Goal: Task Accomplishment & Management: Manage account settings

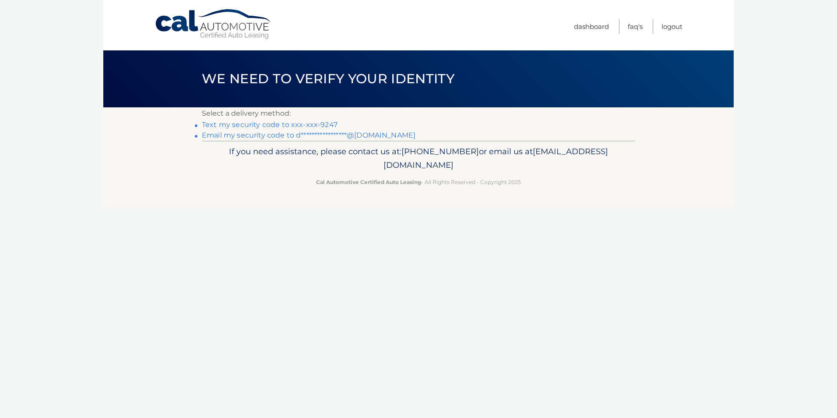
click at [248, 122] on link "Text my security code to xxx-xxx-9247" at bounding box center [270, 124] width 136 height 8
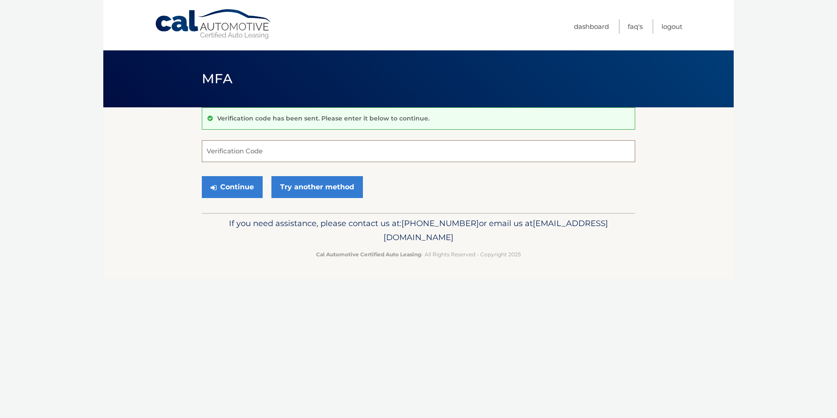
click at [238, 146] on input "Verification Code" at bounding box center [419, 151] width 434 height 22
type input "638208"
click at [229, 184] on button "Continue" at bounding box center [232, 187] width 61 height 22
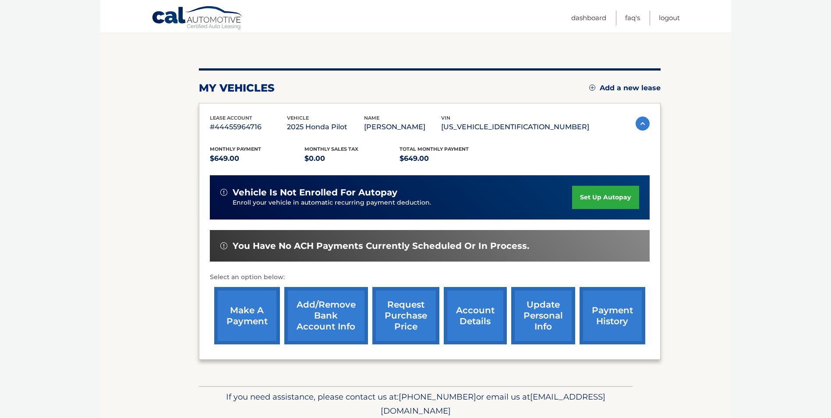
scroll to position [88, 0]
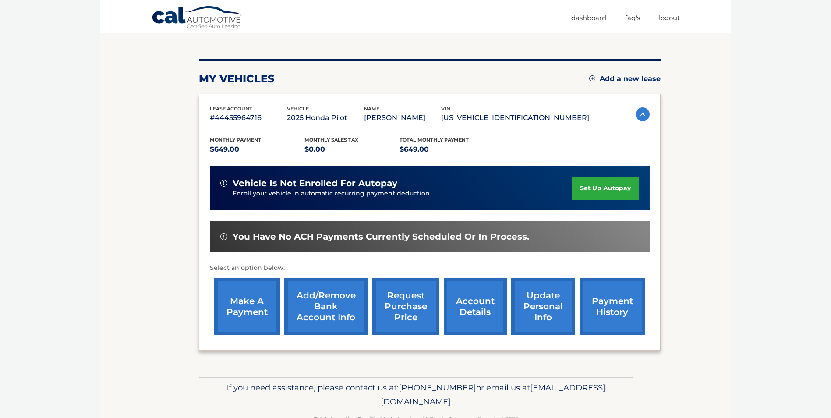
click at [248, 322] on link "make a payment" at bounding box center [247, 306] width 66 height 57
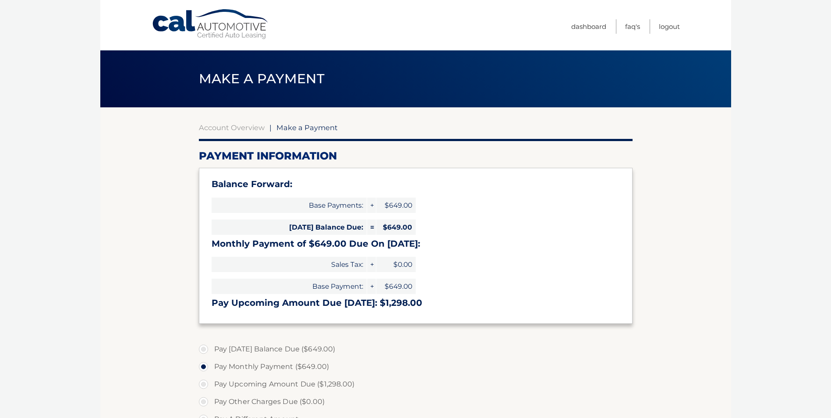
select select "NWVlODQwMDUtMGJkYi00MTZmLTlmMWUtZGE1NDViZWRmODZl"
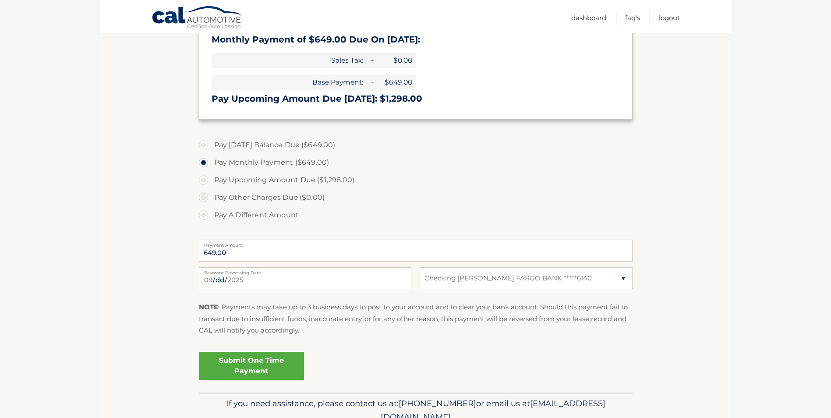
scroll to position [219, 0]
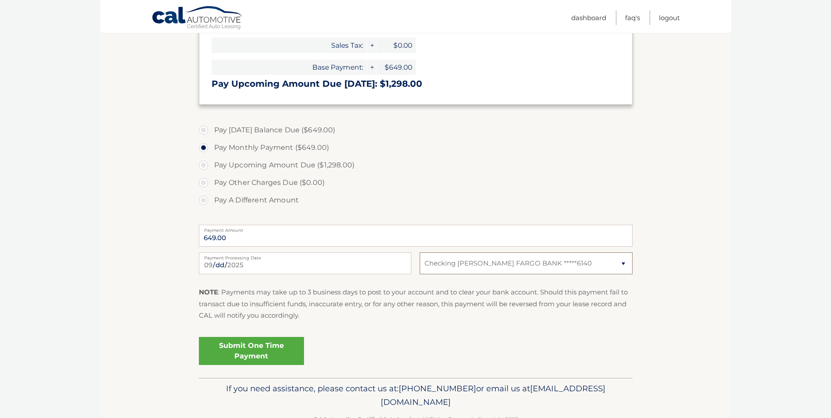
click at [528, 271] on select "Select Bank Account Checking WELLS FARGO BANK *****6140" at bounding box center [525, 263] width 212 height 22
select select
click at [419, 252] on select "Select Bank Account Checking WELLS FARGO BANK *****6140" at bounding box center [525, 263] width 212 height 22
click at [491, 262] on select "Select Bank Account Checking WELLS FARGO BANK *****6140" at bounding box center [525, 263] width 212 height 22
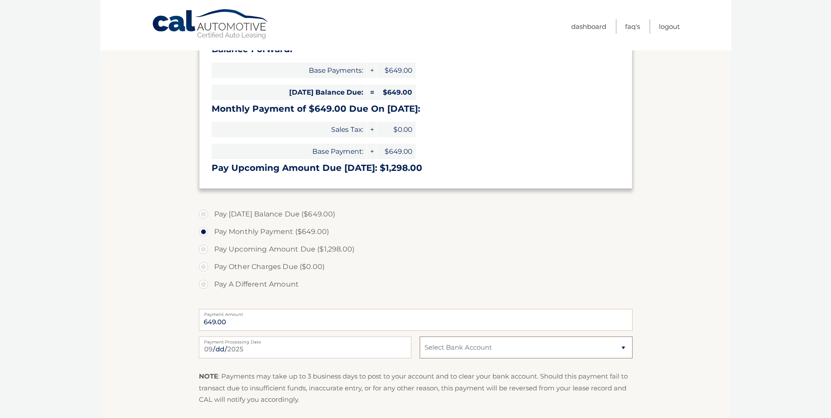
scroll to position [245, 0]
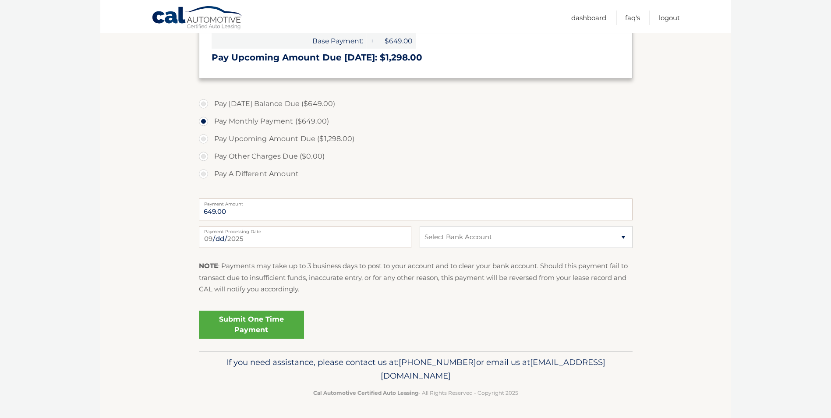
click at [250, 319] on link "Submit One Time Payment" at bounding box center [251, 324] width 105 height 28
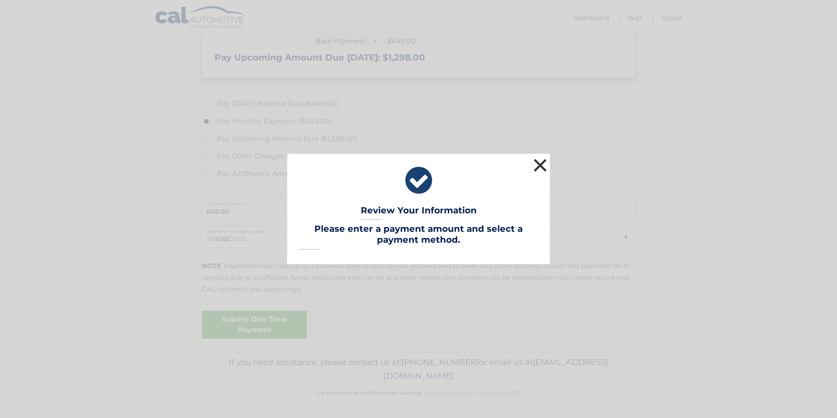
click at [544, 169] on button "×" at bounding box center [541, 165] width 18 height 18
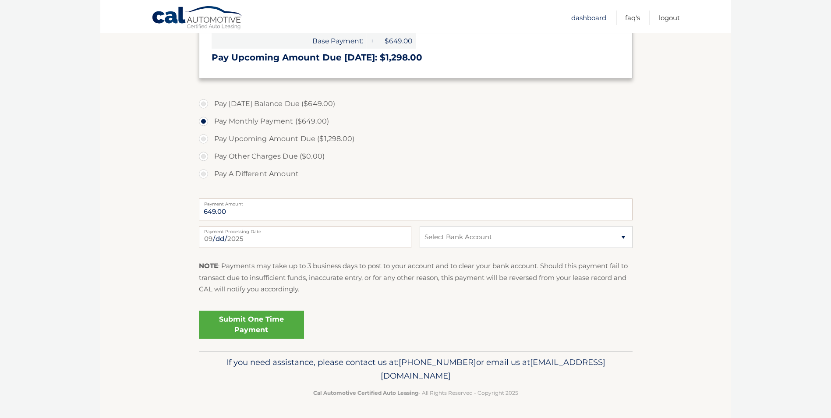
click at [596, 18] on link "Dashboard" at bounding box center [588, 18] width 35 height 14
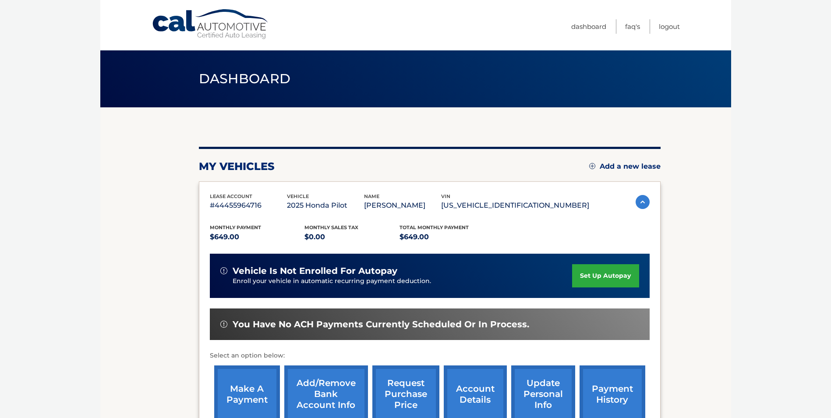
click at [591, 271] on link "set up autopay" at bounding box center [605, 275] width 67 height 23
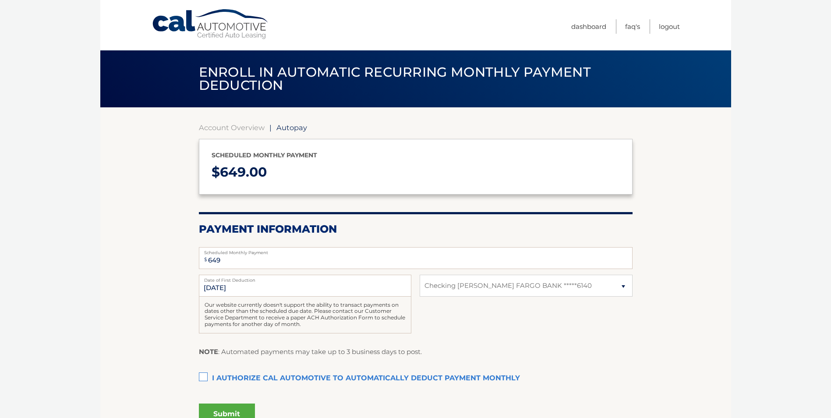
select select "NWVlODQwMDUtMGJkYi00MTZmLTlmMWUtZGE1NDViZWRmODZl"
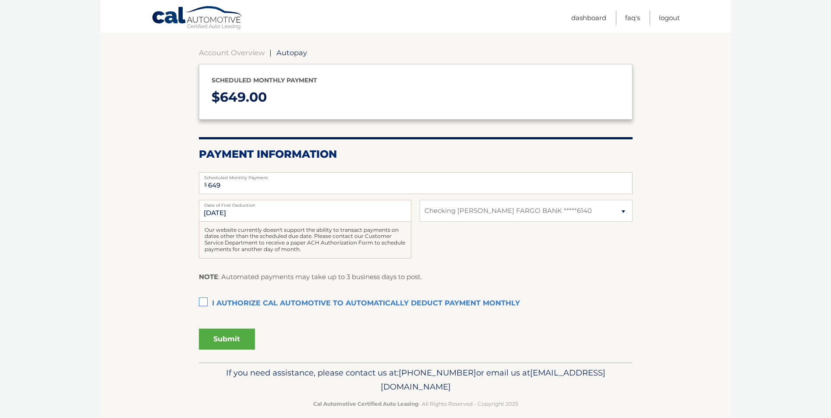
scroll to position [85, 0]
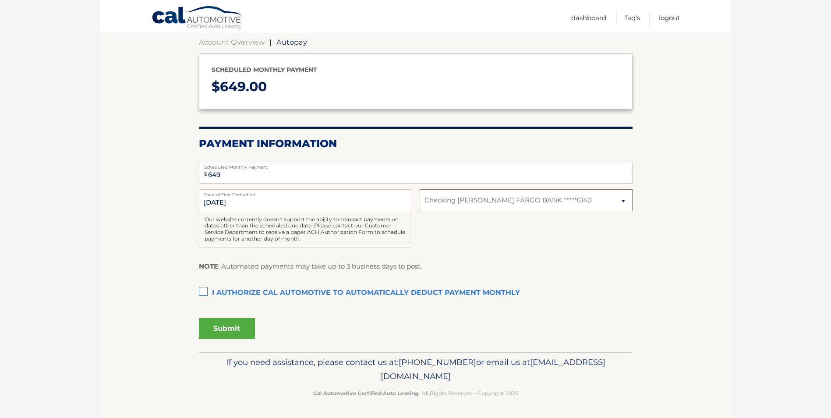
click at [579, 191] on select "Select Bank Account Checking WELLS FARGO BANK *****6140" at bounding box center [525, 200] width 212 height 22
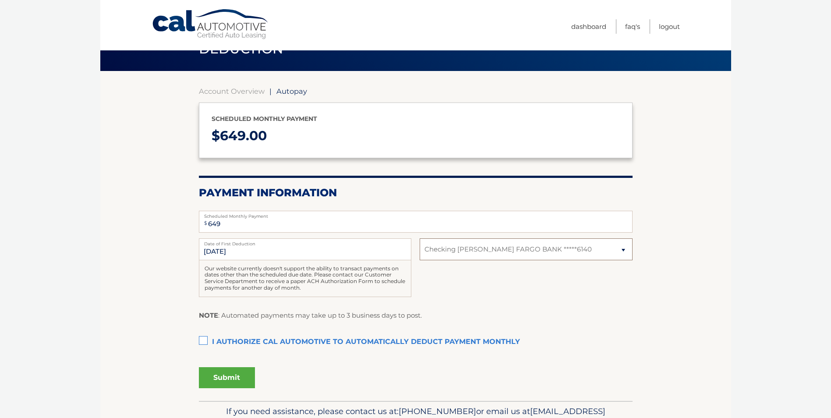
scroll to position [0, 0]
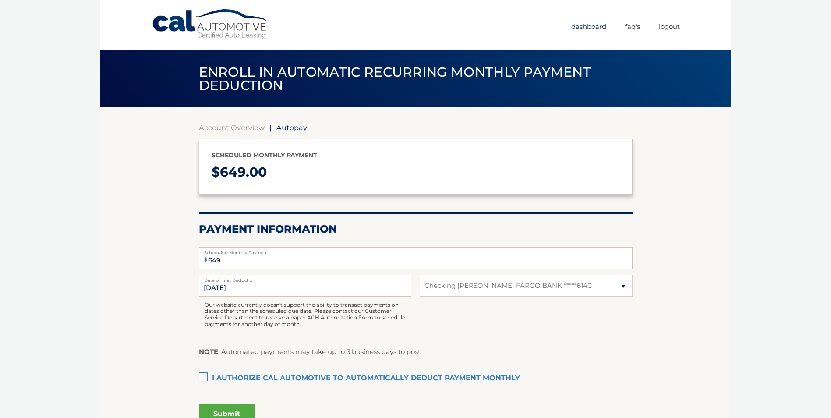
click at [588, 27] on link "Dashboard" at bounding box center [588, 26] width 35 height 14
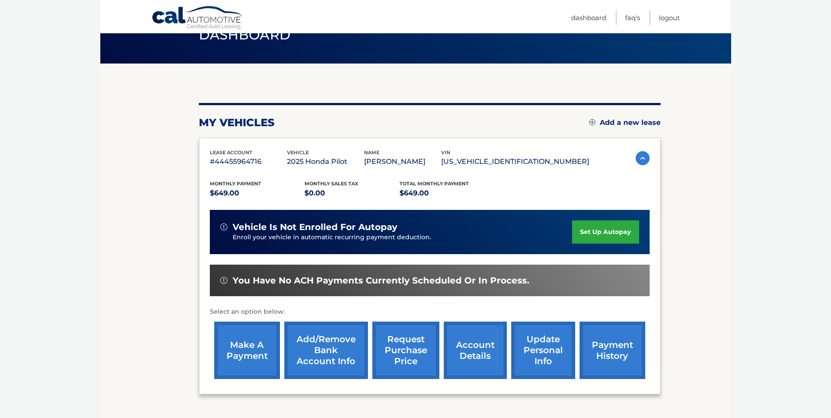
scroll to position [88, 0]
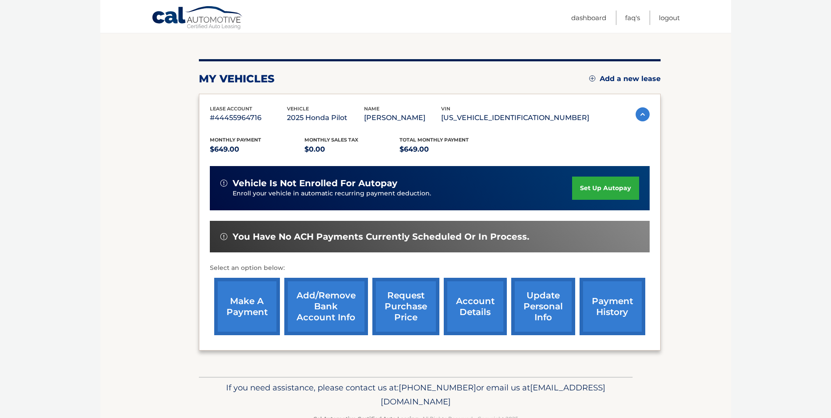
click at [335, 309] on link "Add/Remove bank account info" at bounding box center [326, 306] width 84 height 57
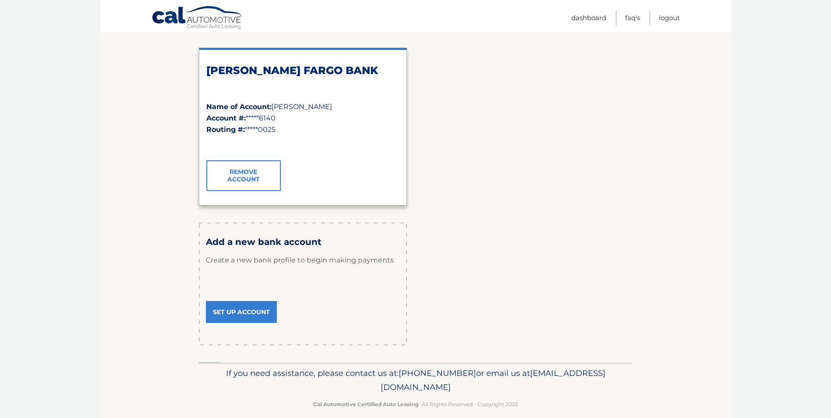
scroll to position [138, 0]
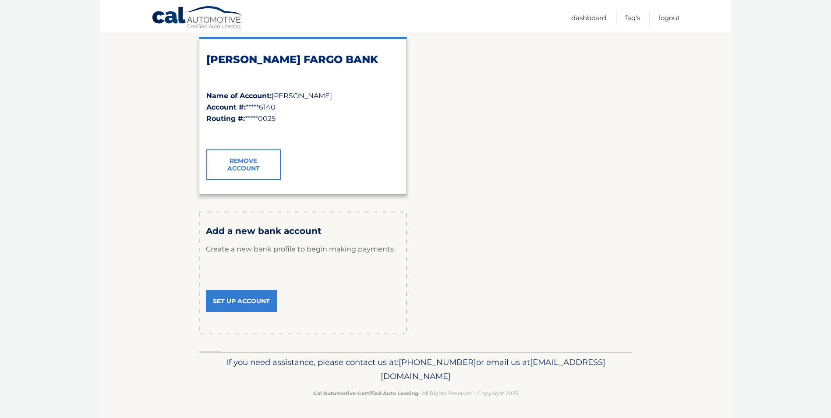
click at [234, 307] on link "Set Up Account" at bounding box center [241, 301] width 71 height 22
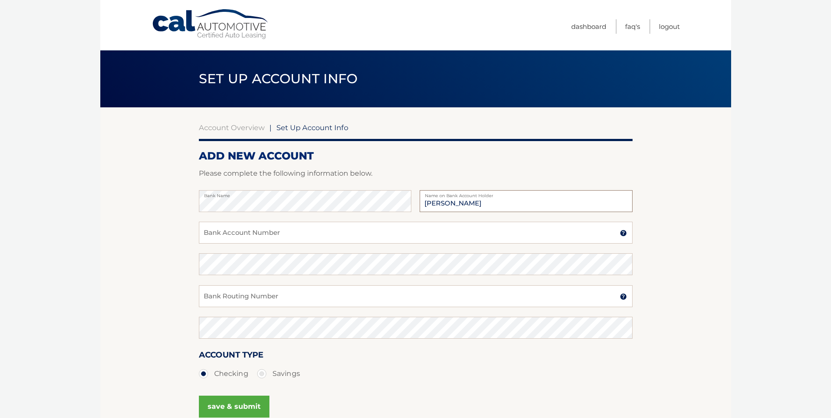
type input "Danielle Vecchione"
click at [279, 230] on input "Bank Account Number" at bounding box center [416, 233] width 434 height 22
type input "7164569506"
click at [255, 300] on input "Bank Routing Number" at bounding box center [416, 296] width 434 height 22
type input "256074974"
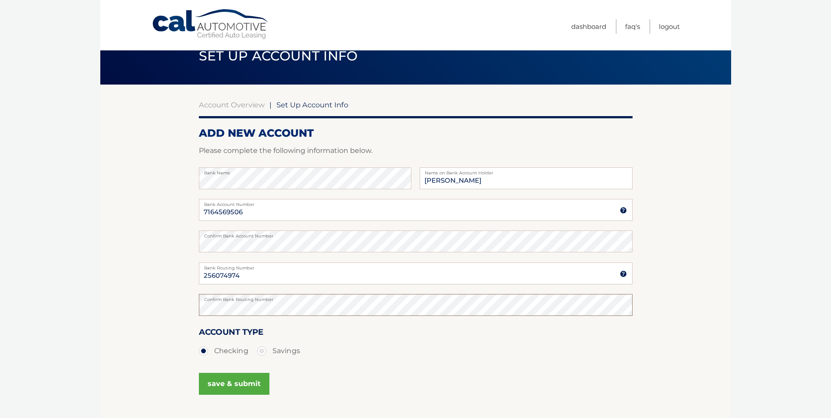
scroll to position [44, 0]
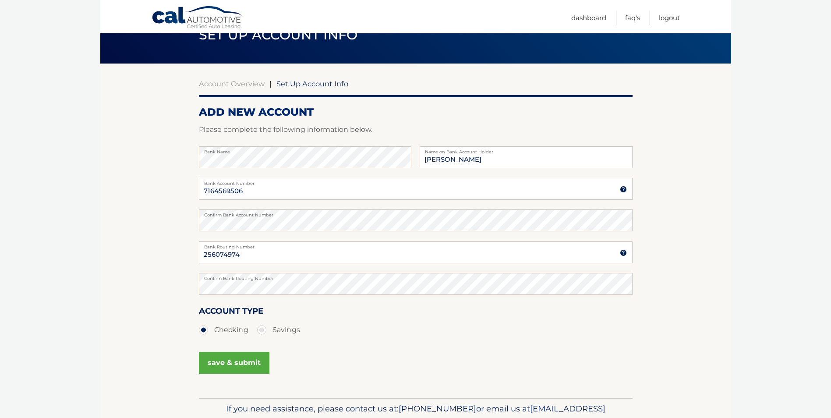
click at [222, 362] on div "save & submit" at bounding box center [416, 367] width 434 height 39
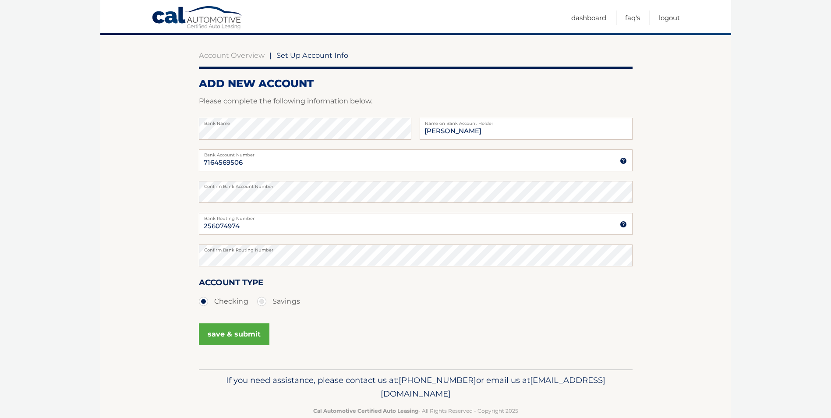
scroll to position [88, 0]
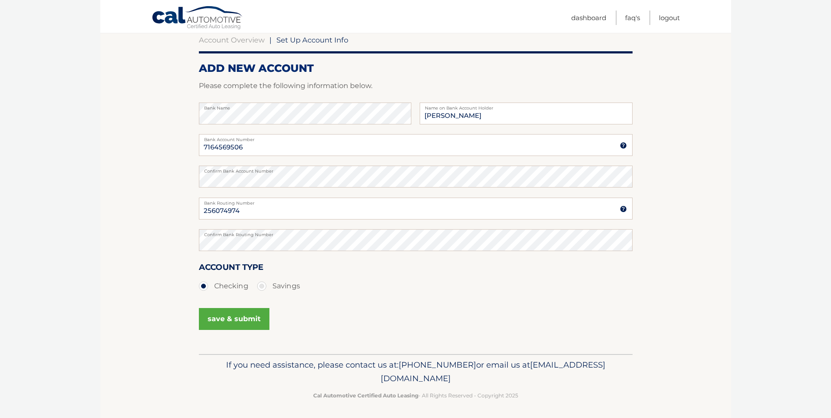
click at [232, 319] on button "save & submit" at bounding box center [234, 319] width 71 height 22
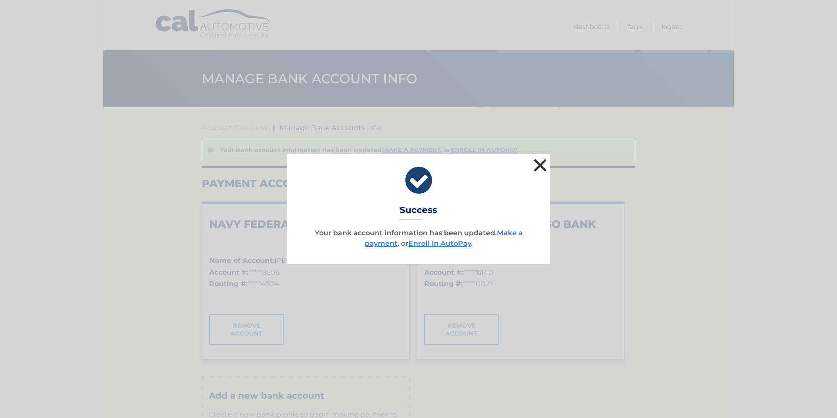
click at [537, 168] on button "×" at bounding box center [541, 165] width 18 height 18
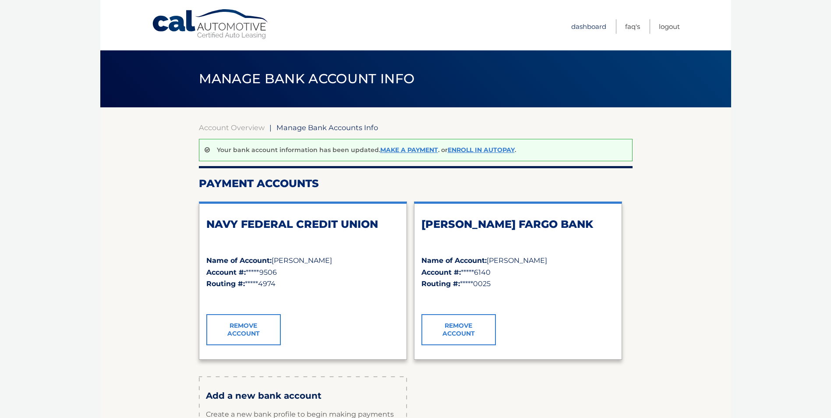
click at [589, 22] on link "Dashboard" at bounding box center [588, 26] width 35 height 14
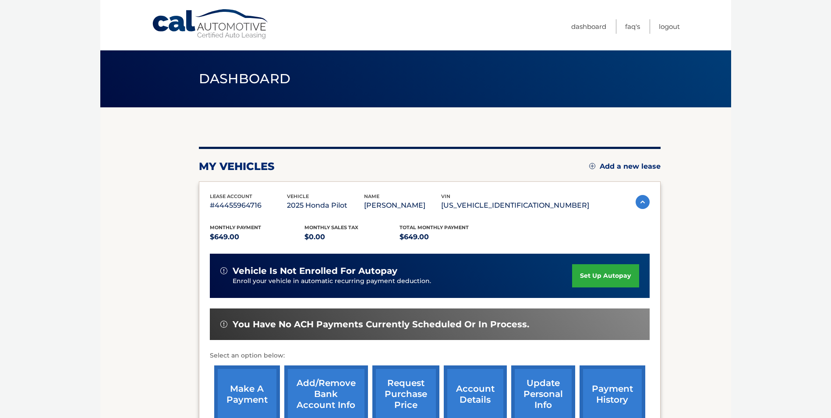
click at [586, 273] on link "set up autopay" at bounding box center [605, 275] width 67 height 23
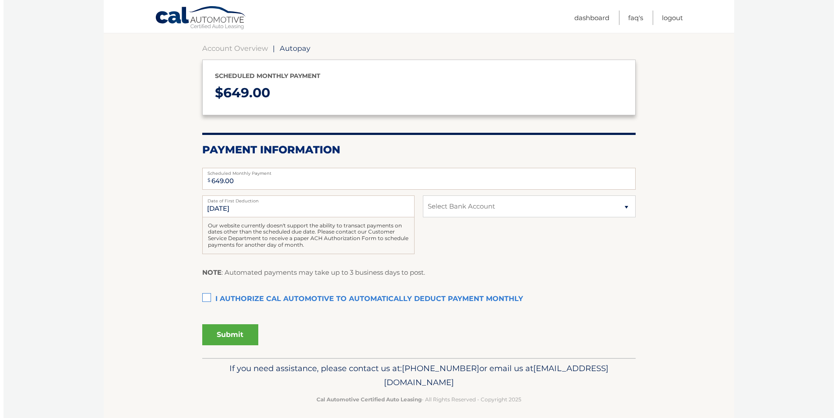
scroll to position [85, 0]
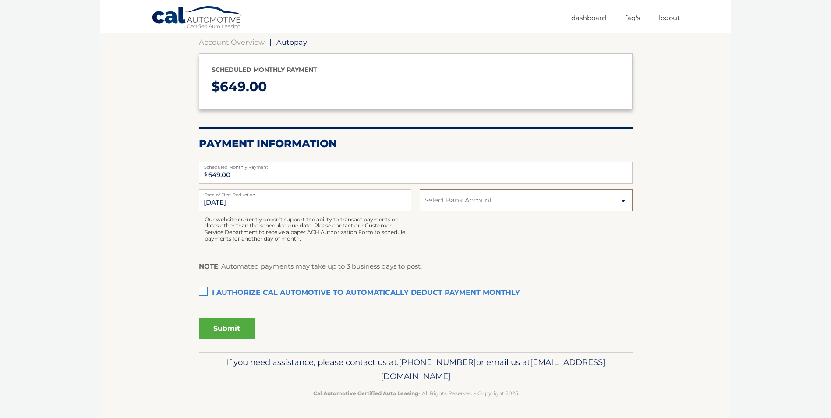
click at [508, 201] on select "Select Bank Account Checking NAVY FEDERAL CREDIT UNION *****9506 Checking WELLS…" at bounding box center [525, 200] width 212 height 22
select select "YmExMTJlZmUtYTIwNi00MmY0LWFjZjYtMGY5MDBmY2RjODdj"
click at [419, 189] on select "Select Bank Account Checking NAVY FEDERAL CREDIT UNION *****9506 Checking WELLS…" at bounding box center [525, 200] width 212 height 22
click at [195, 286] on section "Account Overview | Autopay Scheduled monthly payment $ 649.00 Payment Informati…" at bounding box center [415, 187] width 631 height 330
click at [209, 290] on label "I authorize cal automotive to automatically deduct payment monthly This checkbo…" at bounding box center [416, 293] width 434 height 18
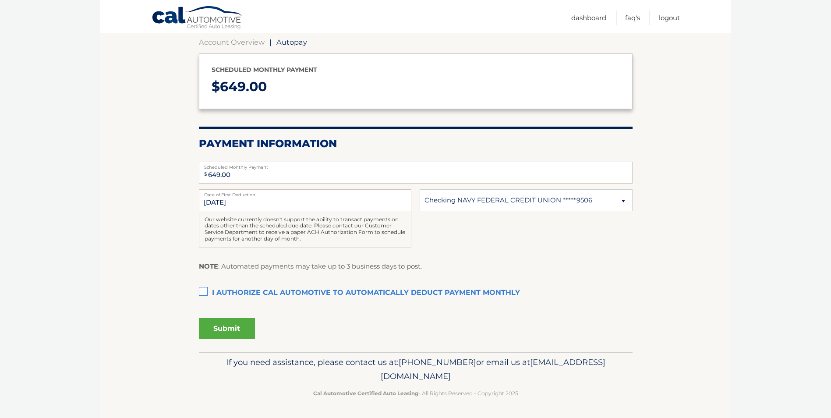
click at [0, 0] on input "I authorize cal automotive to automatically deduct payment monthly This checkbo…" at bounding box center [0, 0] width 0 height 0
click at [219, 327] on button "Submit" at bounding box center [227, 328] width 56 height 21
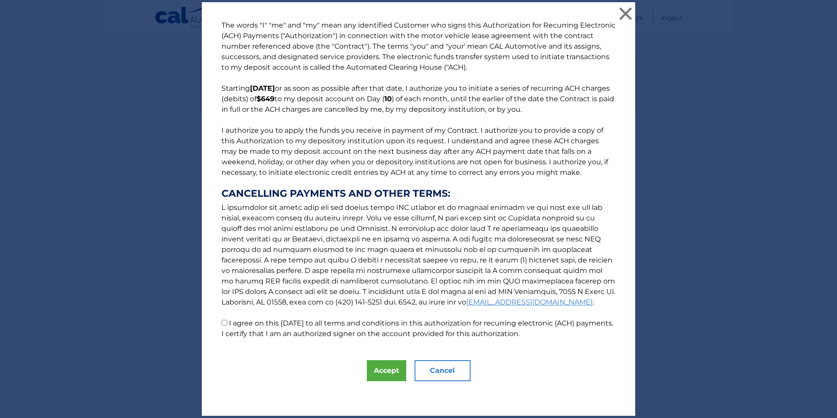
click at [286, 327] on label "I agree on this 09/20/2025 to all terms and conditions in this authorization fo…" at bounding box center [418, 328] width 392 height 19
click at [227, 325] on input "I agree on this 09/20/2025 to all terms and conditions in this authorization fo…" at bounding box center [225, 323] width 6 height 6
checkbox input "true"
click at [383, 370] on button "Accept" at bounding box center [386, 370] width 39 height 21
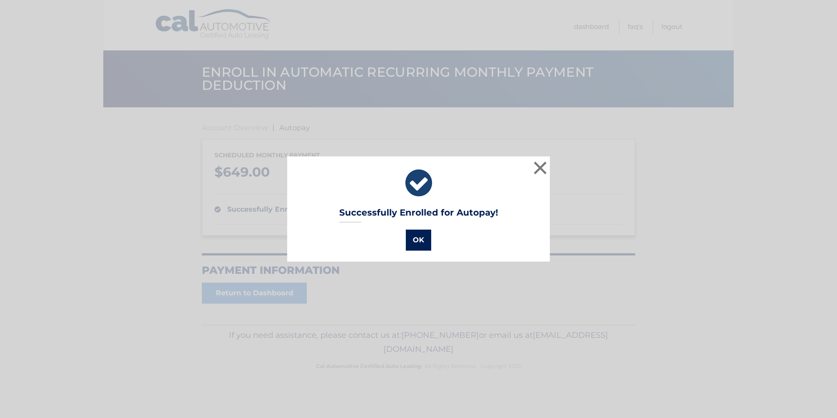
click at [413, 243] on button "OK" at bounding box center [418, 239] width 25 height 21
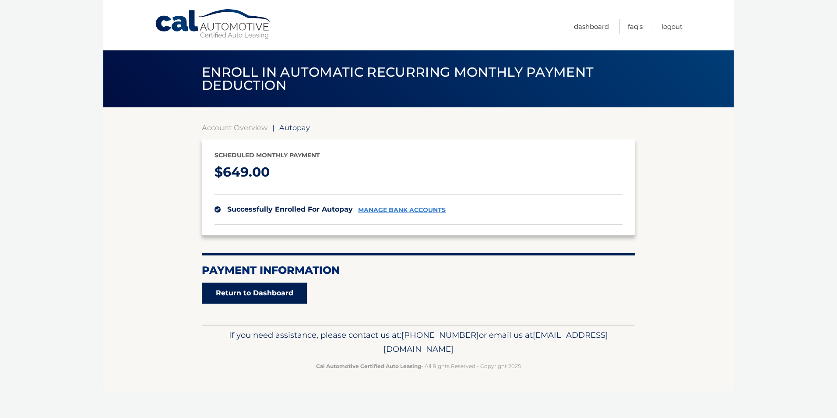
click at [262, 292] on link "Return to Dashboard" at bounding box center [254, 292] width 105 height 21
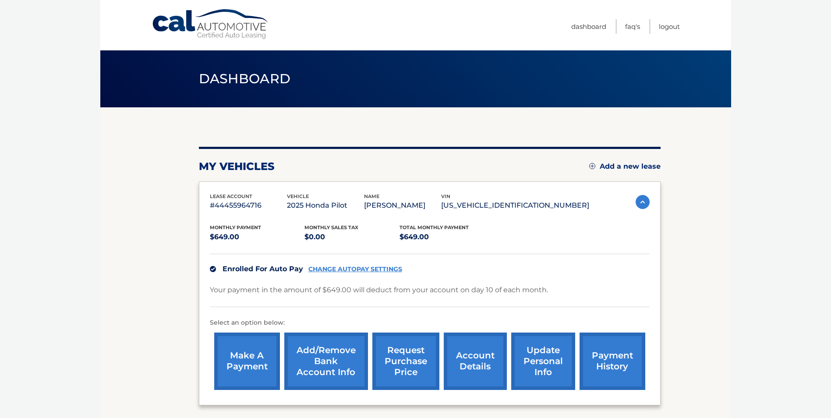
click at [235, 367] on link "make a payment" at bounding box center [247, 360] width 66 height 57
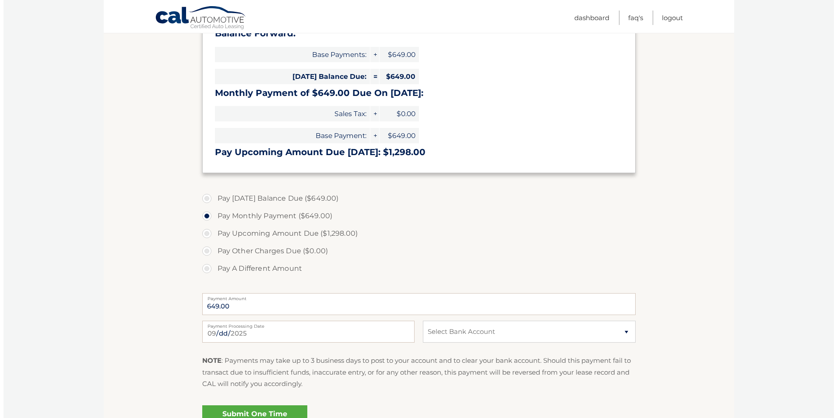
scroll to position [175, 0]
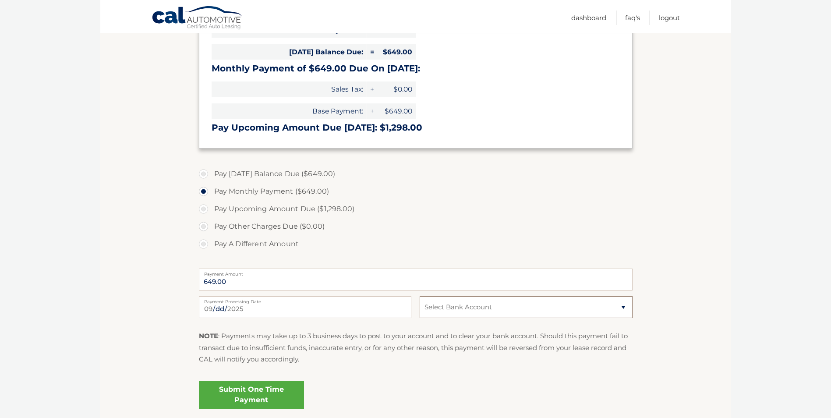
click at [500, 311] on select "Select Bank Account Checking NAVY FEDERAL CREDIT UNION *****9506 Checking WELLS…" at bounding box center [525, 307] width 212 height 22
select select "YmExMTJlZmUtYTIwNi00MmY0LWFjZjYtMGY5MDBmY2RjODdj"
click at [419, 296] on select "Select Bank Account Checking NAVY FEDERAL CREDIT UNION *****9506 Checking WELLS…" at bounding box center [525, 307] width 212 height 22
click at [247, 397] on link "Submit One Time Payment" at bounding box center [251, 395] width 105 height 28
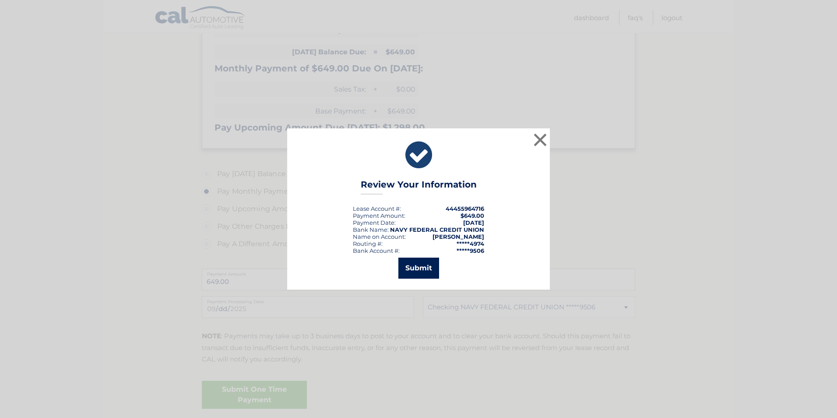
click at [419, 273] on button "Submit" at bounding box center [418, 267] width 41 height 21
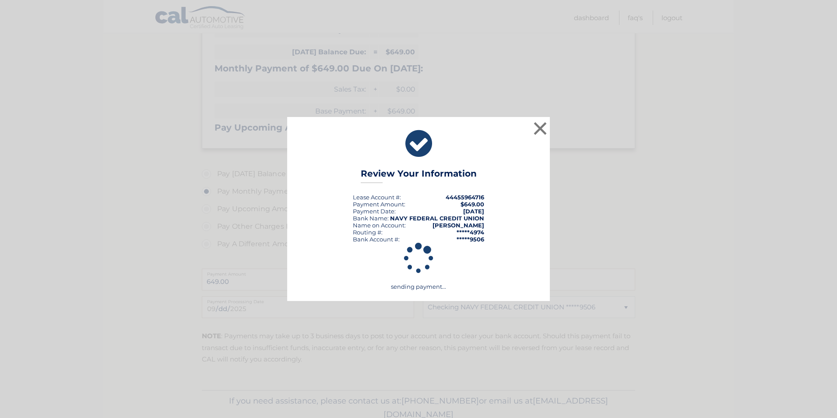
click at [419, 273] on icon at bounding box center [418, 259] width 241 height 32
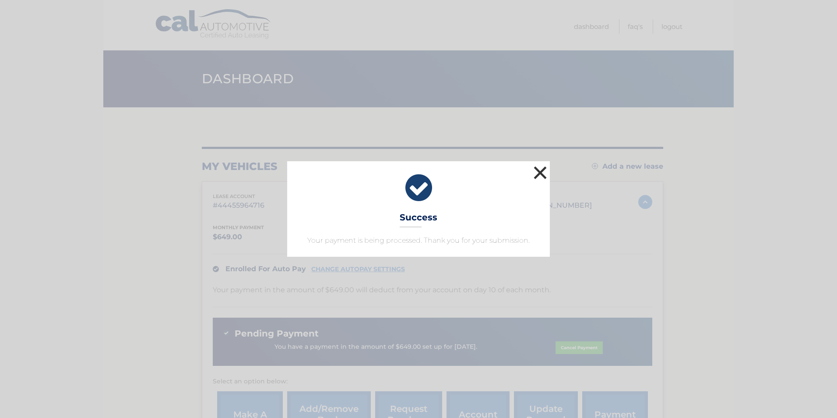
click at [540, 174] on button "×" at bounding box center [541, 173] width 18 height 18
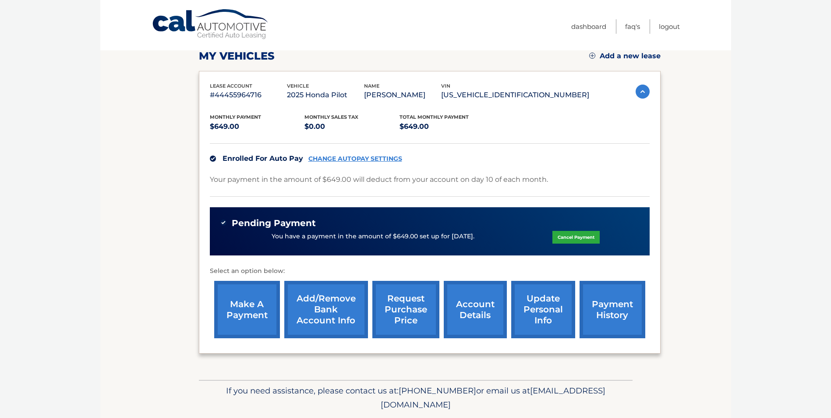
scroll to position [139, 0]
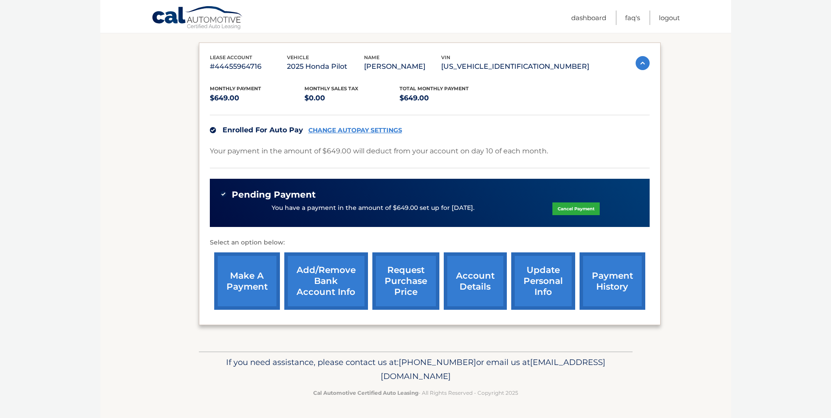
click at [254, 284] on link "make a payment" at bounding box center [247, 280] width 66 height 57
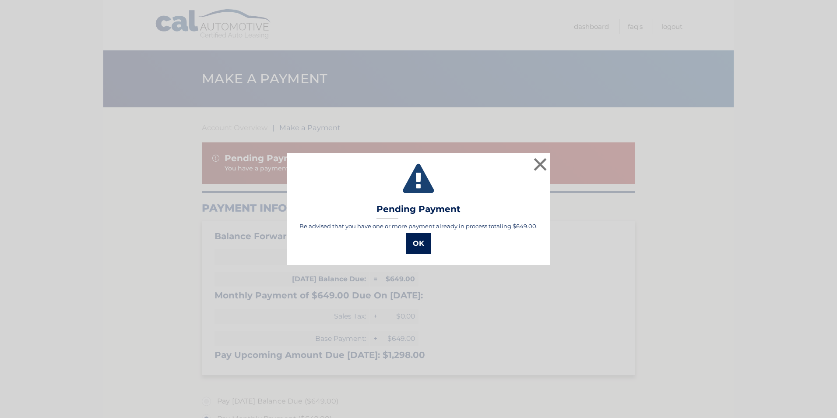
click at [426, 250] on button "OK" at bounding box center [418, 243] width 25 height 21
